Goal: Task Accomplishment & Management: Use online tool/utility

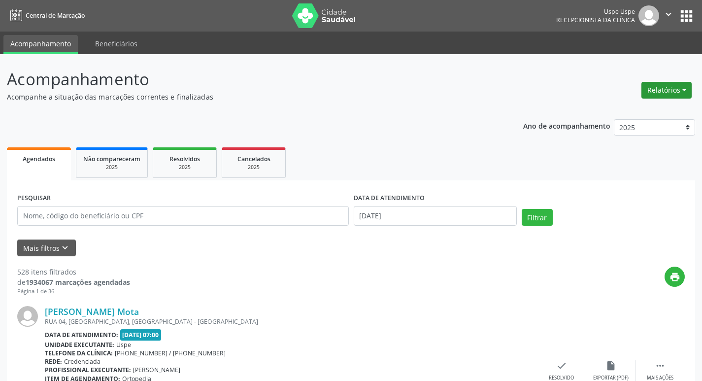
click at [669, 89] on button "Relatórios" at bounding box center [666, 90] width 50 height 17
click at [636, 111] on link "Agendamentos" at bounding box center [639, 111] width 106 height 14
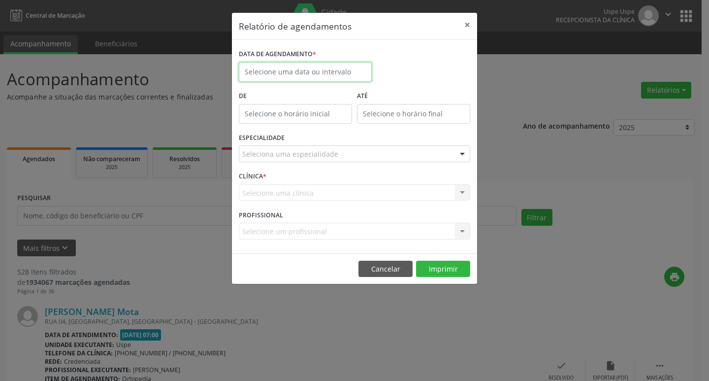
drag, startPoint x: 346, startPoint y: 78, endPoint x: 345, endPoint y: 92, distance: 14.3
click at [344, 76] on input "text" at bounding box center [305, 72] width 133 height 20
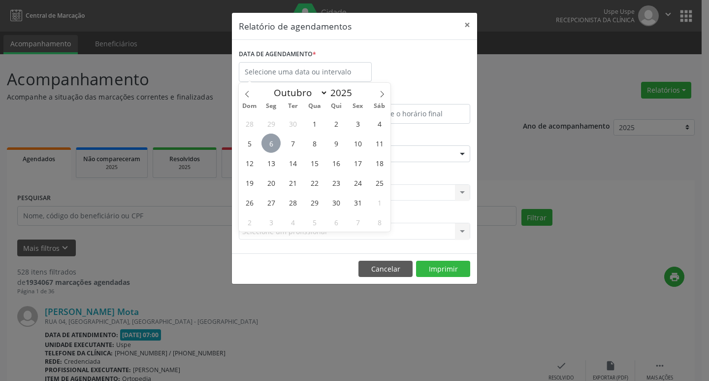
click at [271, 145] on span "6" at bounding box center [271, 142] width 19 height 19
type input "[DATE]"
click at [270, 146] on span "6" at bounding box center [271, 142] width 19 height 19
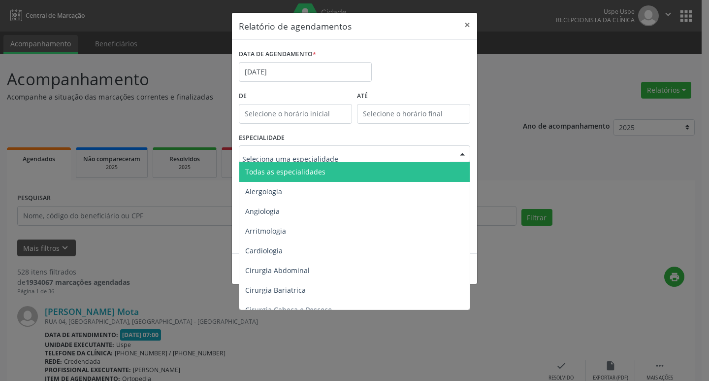
click at [276, 166] on span "Todas as especialidades" at bounding box center [355, 172] width 232 height 20
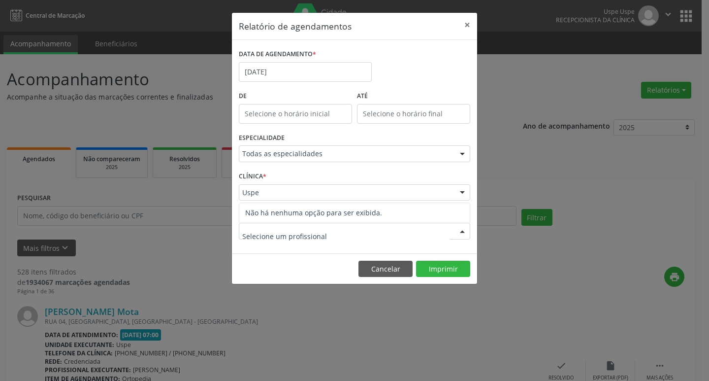
drag, startPoint x: 280, startPoint y: 238, endPoint x: 279, endPoint y: 232, distance: 6.5
click at [279, 235] on div at bounding box center [355, 231] width 232 height 17
click at [272, 199] on div "Uspe" at bounding box center [355, 192] width 232 height 17
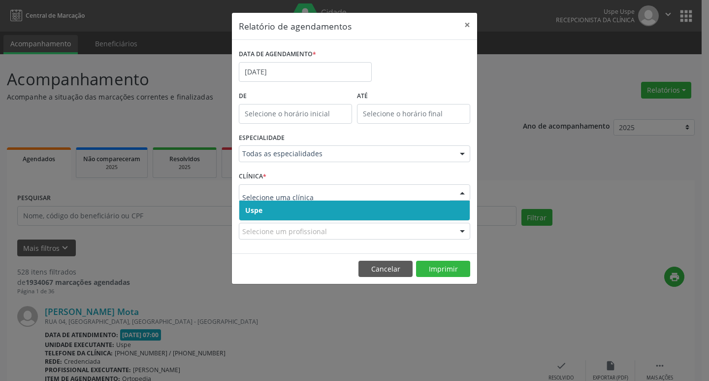
click at [271, 192] on input "text" at bounding box center [346, 198] width 208 height 20
drag, startPoint x: 272, startPoint y: 207, endPoint x: 266, endPoint y: 199, distance: 9.9
click at [271, 207] on span "Uspe" at bounding box center [354, 210] width 231 height 20
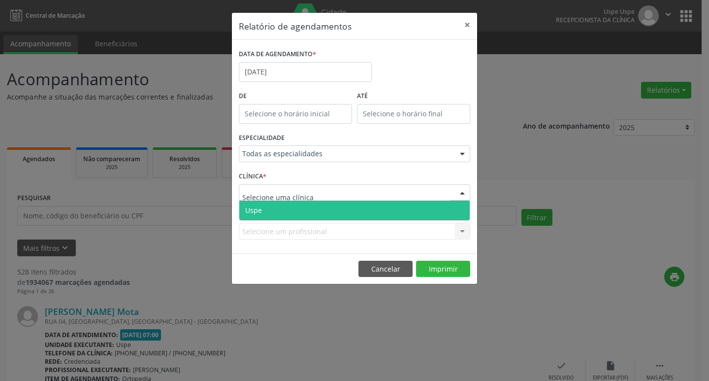
drag, startPoint x: 265, startPoint y: 196, endPoint x: 260, endPoint y: 182, distance: 15.3
click at [259, 211] on span "Uspe" at bounding box center [253, 209] width 17 height 9
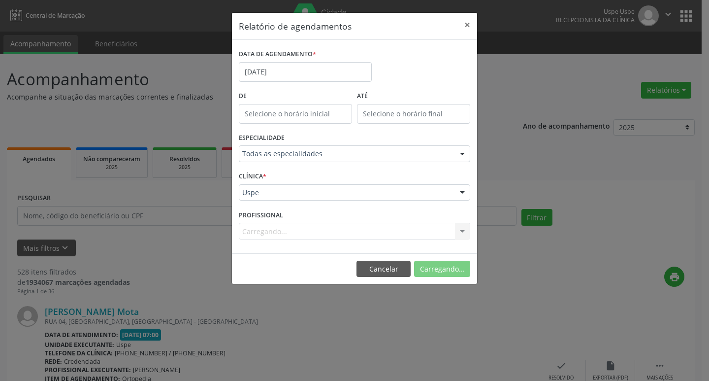
click at [259, 233] on div "Carregando... Nenhum resultado encontrado para: " " Não há nenhuma opção para s…" at bounding box center [355, 231] width 232 height 17
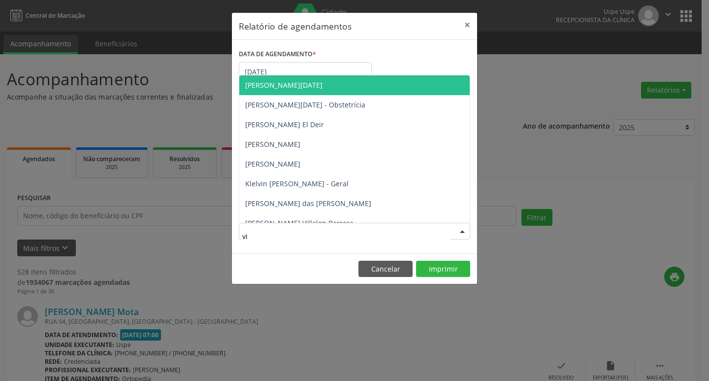
type input "vic"
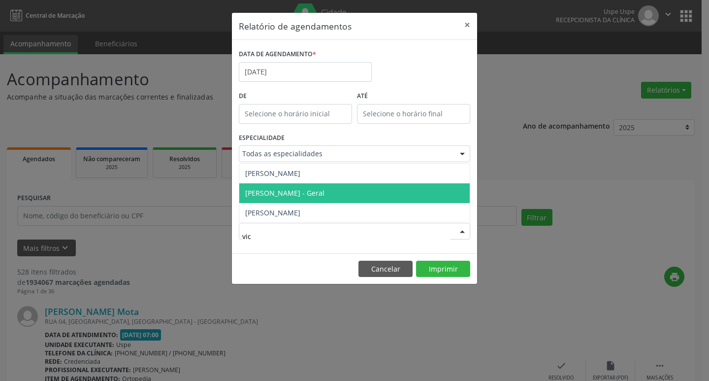
click at [273, 196] on span "[PERSON_NAME] - Geral" at bounding box center [284, 192] width 79 height 9
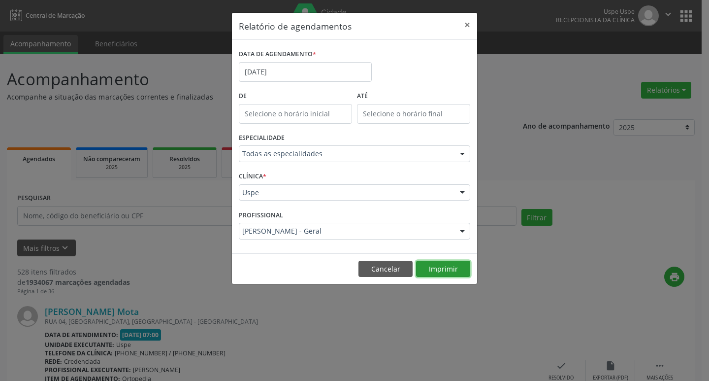
click at [438, 265] on button "Imprimir" at bounding box center [443, 269] width 54 height 17
click at [386, 264] on button "Cancelar" at bounding box center [386, 269] width 54 height 17
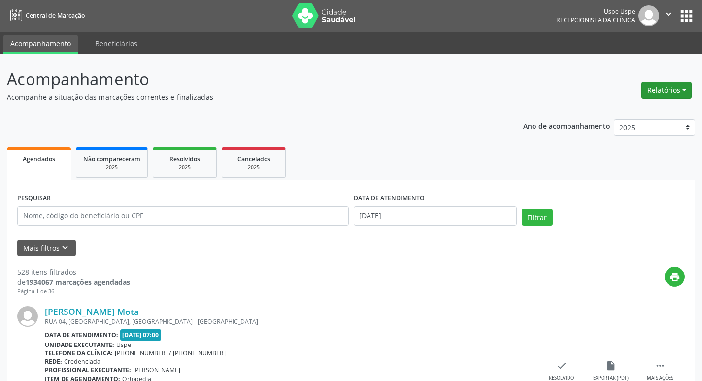
click at [656, 88] on button "Relatórios" at bounding box center [666, 90] width 50 height 17
click at [629, 110] on link "Agendamentos" at bounding box center [639, 111] width 106 height 14
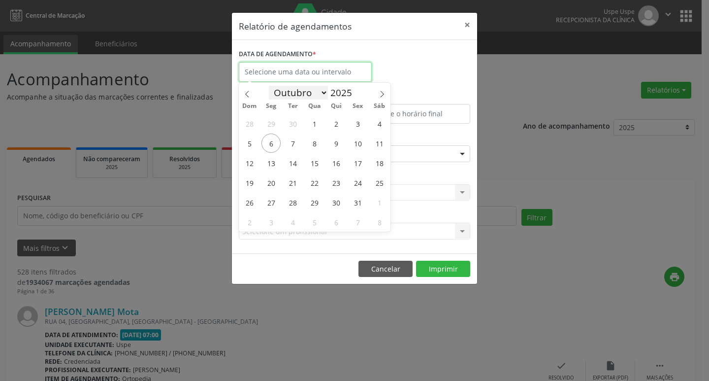
drag, startPoint x: 289, startPoint y: 79, endPoint x: 293, endPoint y: 85, distance: 7.3
click at [289, 79] on input "text" at bounding box center [305, 72] width 133 height 20
click at [272, 144] on span "6" at bounding box center [271, 142] width 19 height 19
type input "[DATE]"
click at [272, 144] on span "6" at bounding box center [271, 142] width 19 height 19
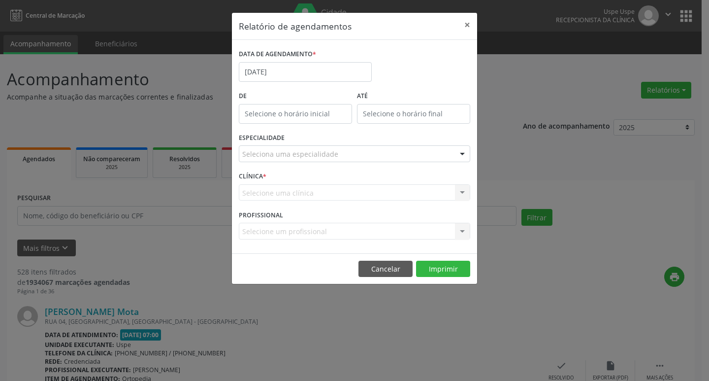
click at [272, 160] on div "Seleciona uma especialidade" at bounding box center [355, 153] width 232 height 17
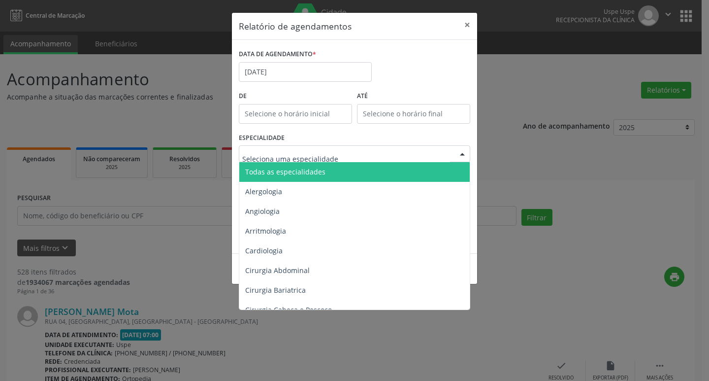
click at [271, 168] on span "Todas as especialidades" at bounding box center [285, 171] width 80 height 9
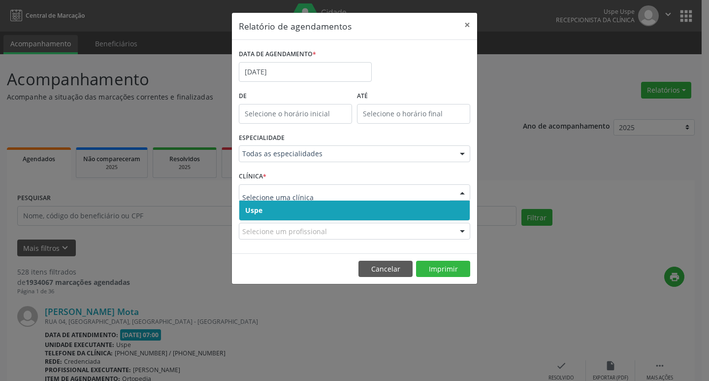
click at [265, 207] on span "Uspe" at bounding box center [354, 210] width 231 height 20
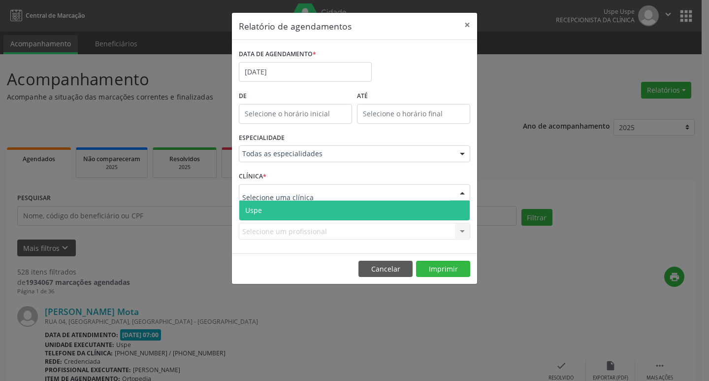
click at [265, 208] on span "Uspe" at bounding box center [354, 210] width 231 height 20
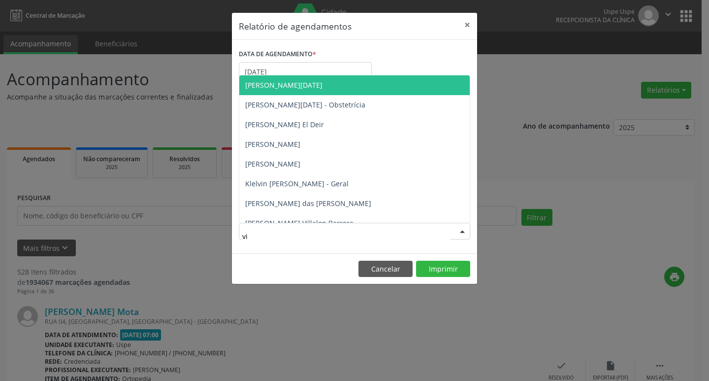
type input "vic"
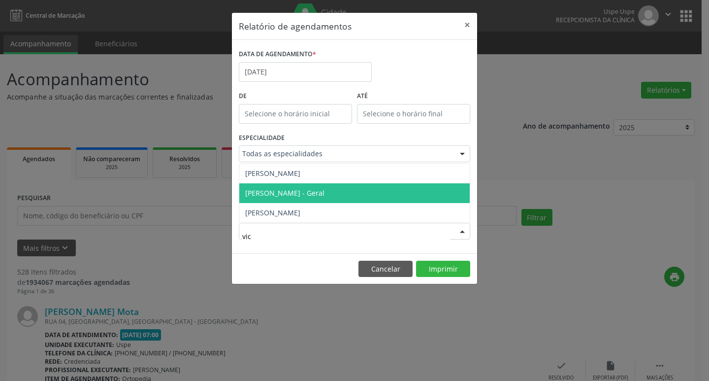
click at [275, 199] on span "[PERSON_NAME] - Geral" at bounding box center [354, 193] width 231 height 20
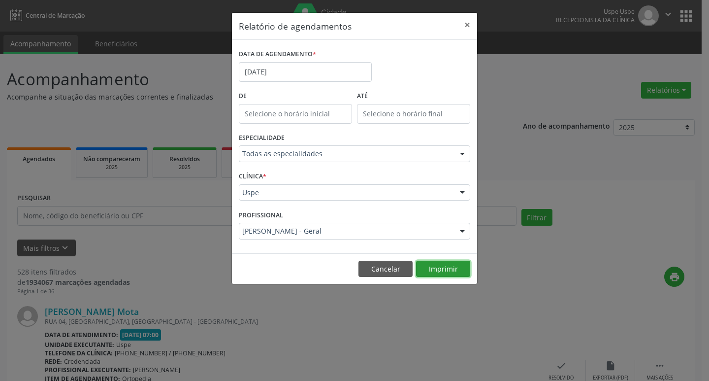
click at [449, 265] on button "Imprimir" at bounding box center [443, 269] width 54 height 17
